Goal: Information Seeking & Learning: Learn about a topic

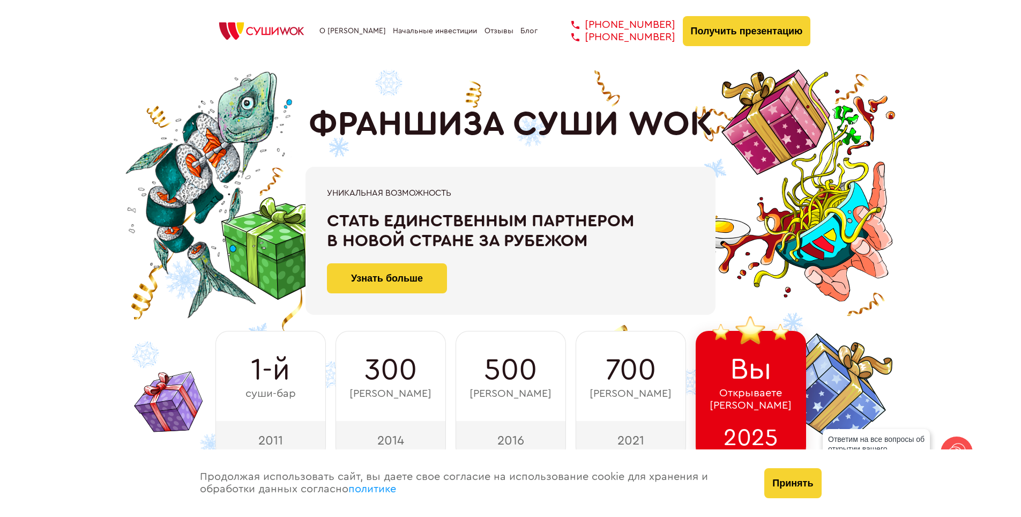
drag, startPoint x: 352, startPoint y: 218, endPoint x: 376, endPoint y: 215, distance: 24.7
click at [354, 217] on div "Стать единственным партнером в новой стране за рубежом" at bounding box center [510, 231] width 367 height 40
click at [286, 295] on div "При быстром принятии решения Скидка 100 000 ₽ на покупку франшизы! Зафиксироват…" at bounding box center [511, 241] width 600 height 148
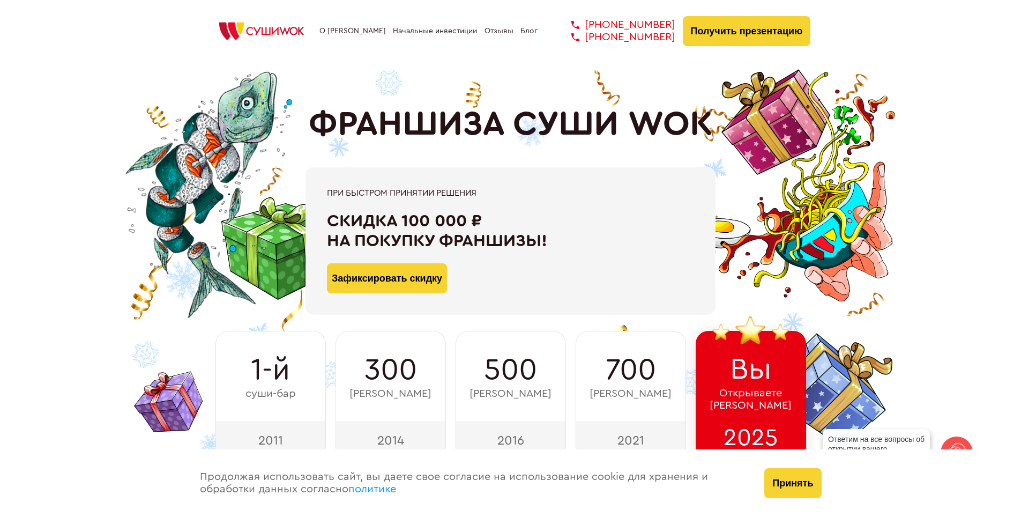
click at [286, 259] on div "При быстром принятии решения Скидка 100 000 ₽ на покупку франшизы! Зафиксироват…" at bounding box center [511, 241] width 600 height 148
click at [405, 277] on button "Зафиксировать скидку" at bounding box center [387, 278] width 120 height 30
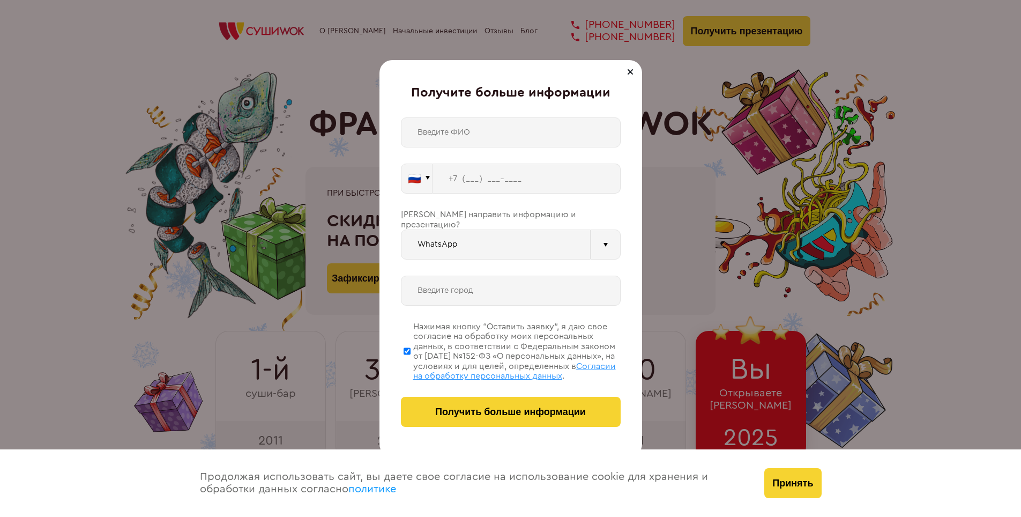
click at [629, 67] on div at bounding box center [630, 71] width 13 height 13
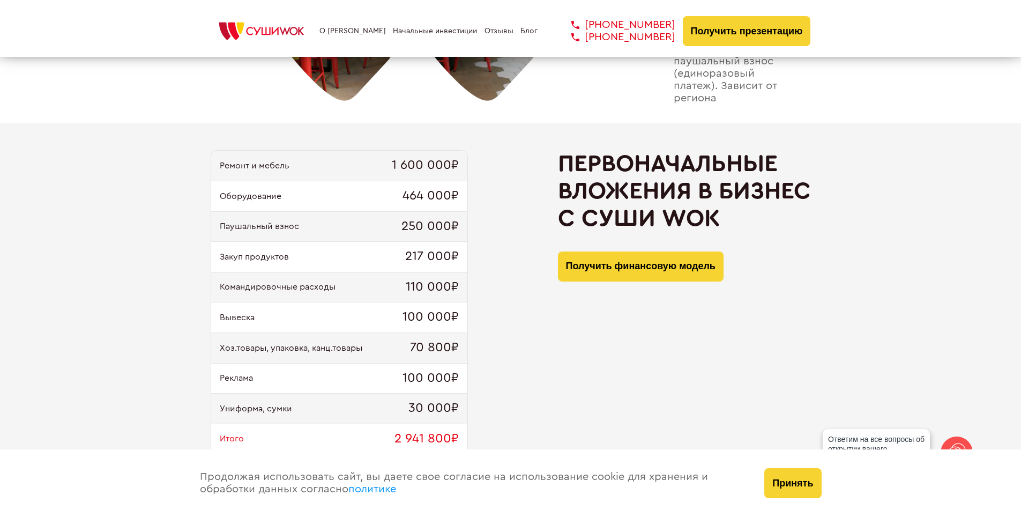
scroll to position [1072, 0]
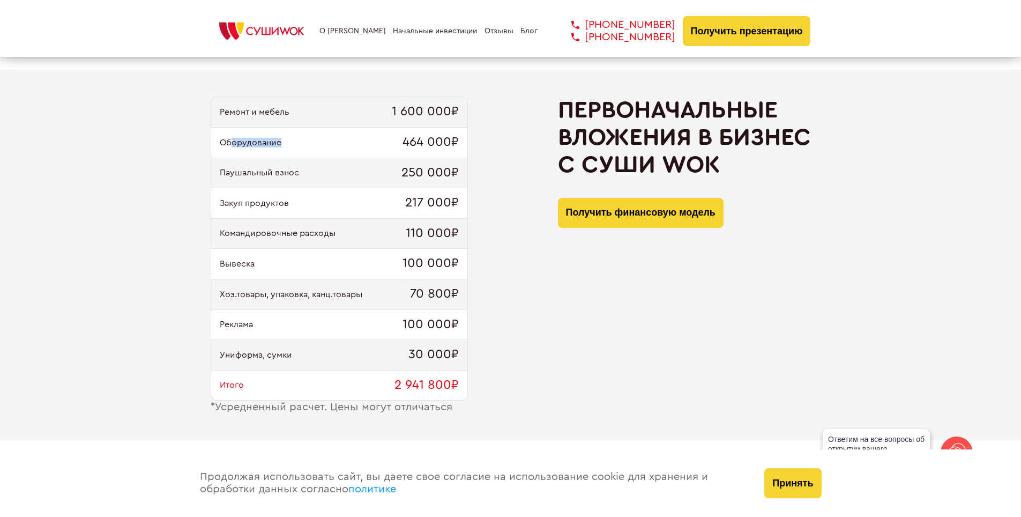
drag, startPoint x: 290, startPoint y: 145, endPoint x: 226, endPoint y: 141, distance: 63.9
click at [226, 141] on div "Оборудование 464 000₽" at bounding box center [339, 143] width 256 height 31
click at [327, 183] on div "Паушальный взнос 250 000₽" at bounding box center [339, 173] width 256 height 31
drag, startPoint x: 272, startPoint y: 168, endPoint x: 217, endPoint y: 177, distance: 55.3
click at [192, 172] on div "Ремонт и мебель 1 600 000₽ Оборудование 464 000₽ Паушальный взнос 250 000₽ Заку…" at bounding box center [510, 255] width 1021 height 370
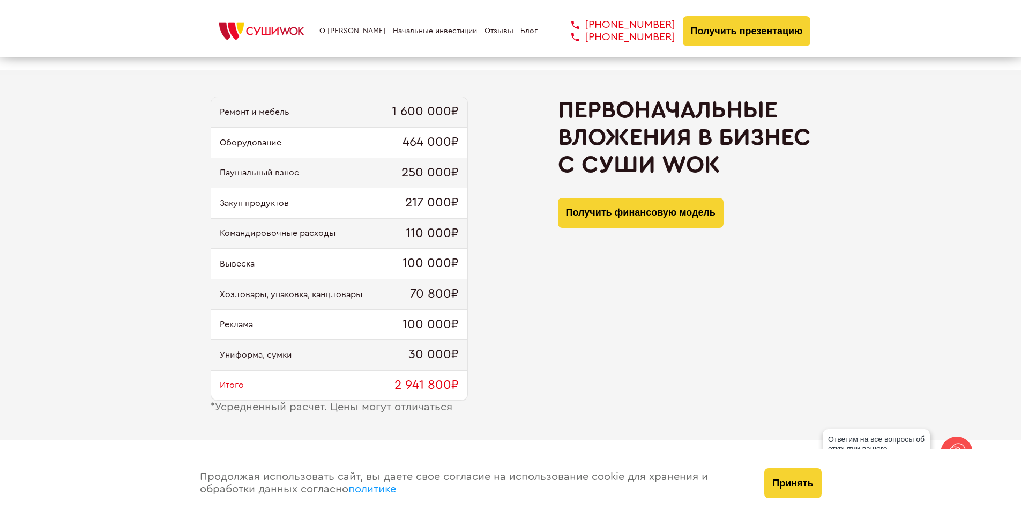
click at [327, 190] on div "Закуп продуктов 217 000₽" at bounding box center [339, 203] width 256 height 31
drag, startPoint x: 257, startPoint y: 204, endPoint x: 228, endPoint y: 202, distance: 28.5
click at [228, 202] on span "Закуп продуктов" at bounding box center [254, 203] width 69 height 10
click at [337, 219] on div "Командировочные расходы 110 000₽" at bounding box center [339, 234] width 256 height 31
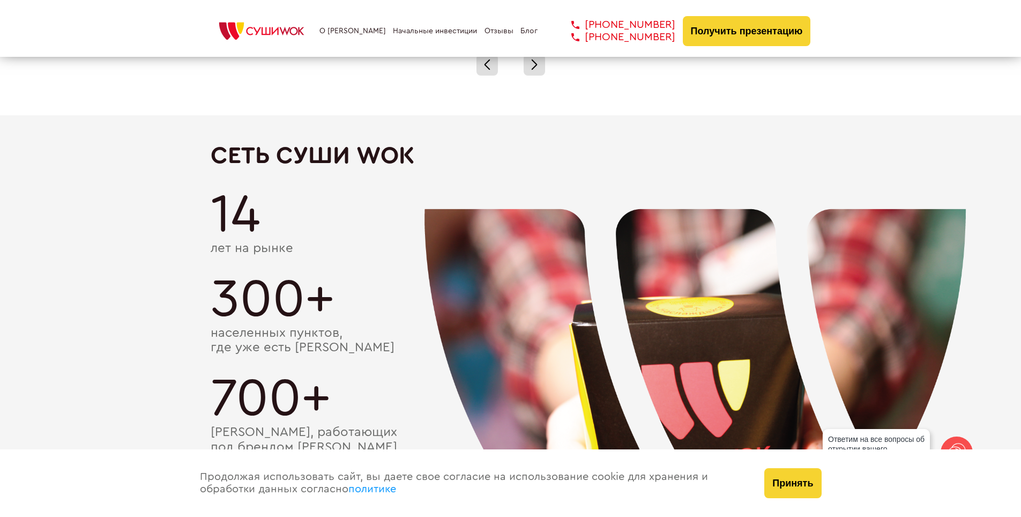
scroll to position [1769, 0]
